Goal: Transaction & Acquisition: Purchase product/service

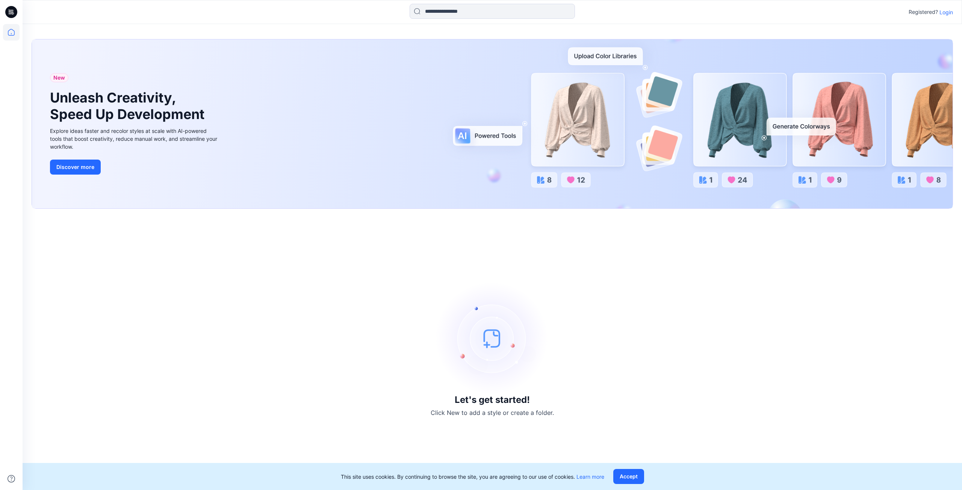
click at [945, 14] on p "Login" at bounding box center [946, 12] width 14 height 8
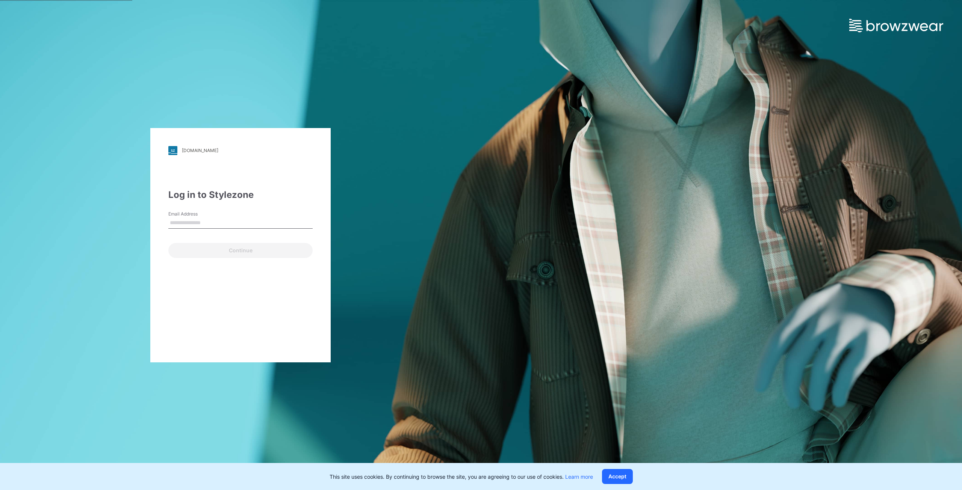
type input "**********"
click at [226, 249] on button "Continue" at bounding box center [240, 250] width 144 height 15
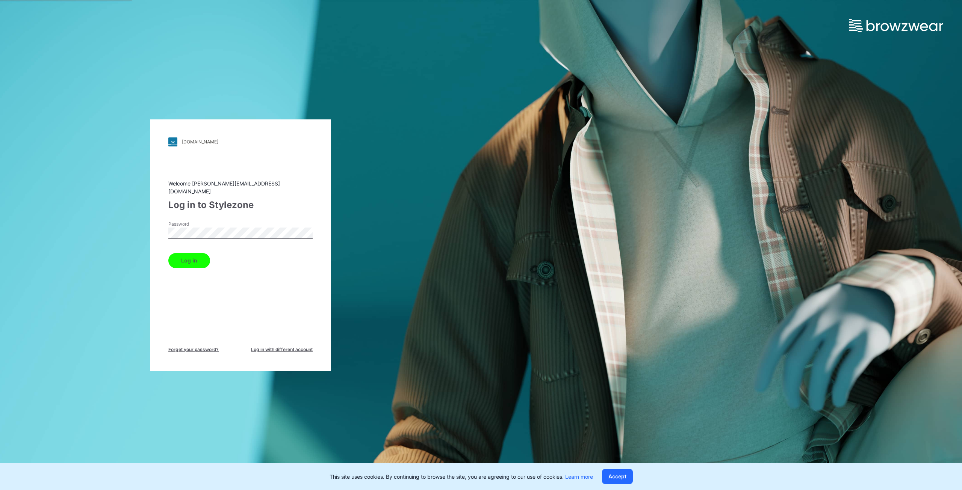
click at [188, 254] on button "Log in" at bounding box center [189, 260] width 42 height 15
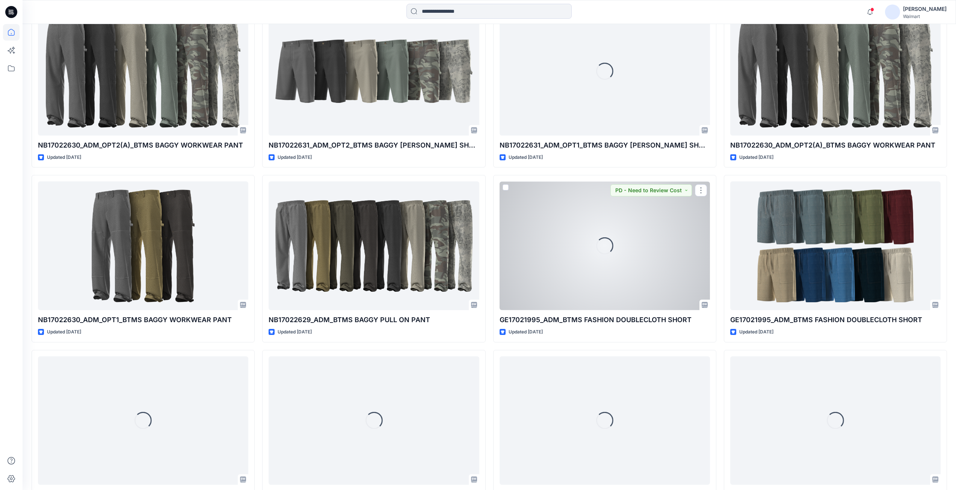
scroll to position [1514, 0]
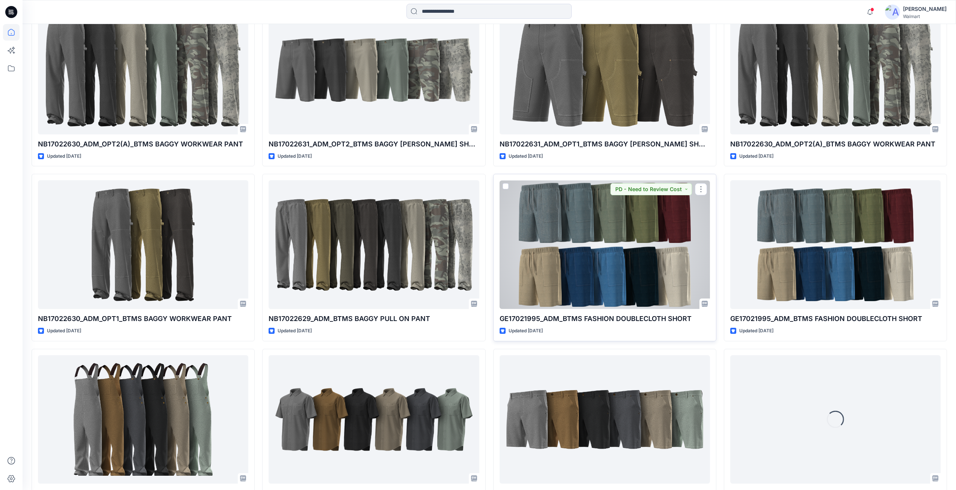
click at [664, 235] on div at bounding box center [605, 244] width 210 height 129
